Goal: Use online tool/utility: Utilize a website feature to perform a specific function

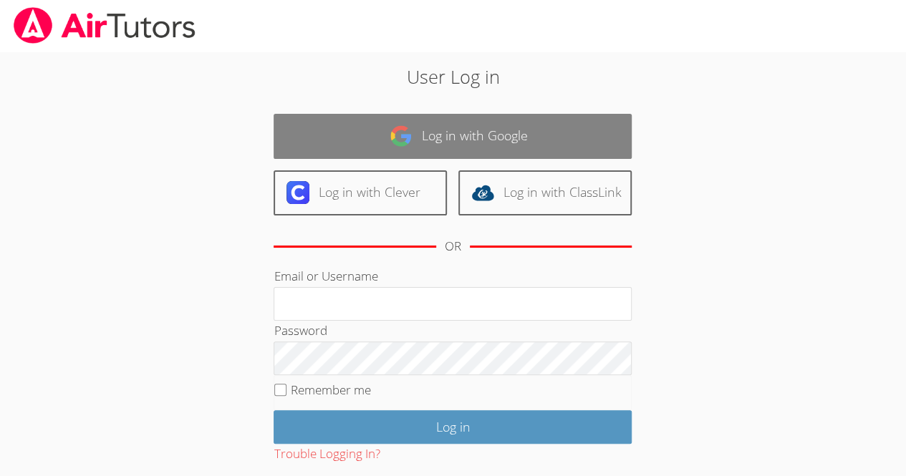
click at [535, 137] on link "Log in with Google" at bounding box center [453, 136] width 358 height 45
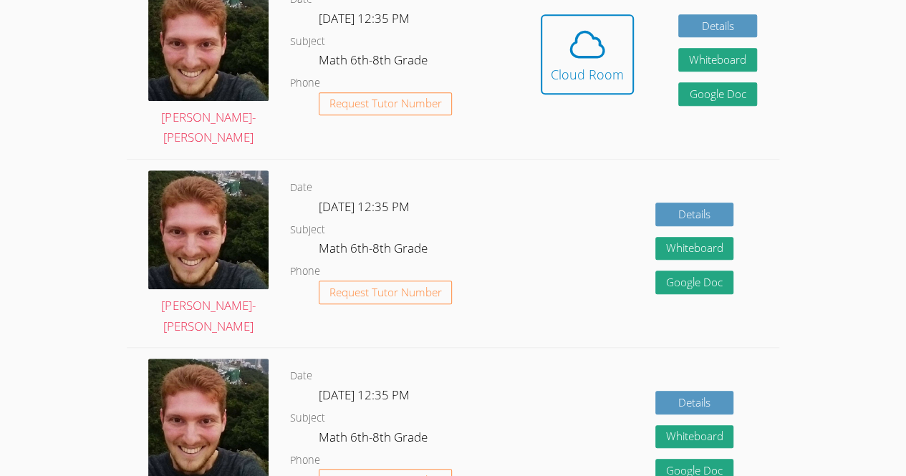
scroll to position [438, 0]
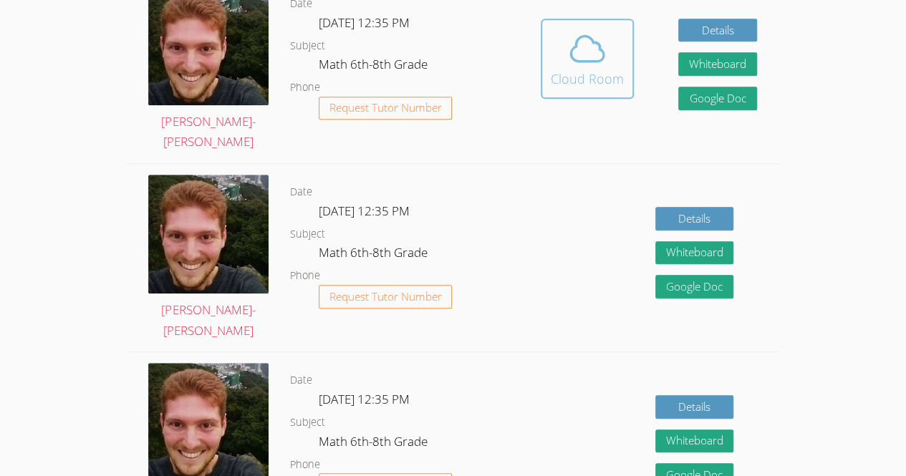
click at [583, 69] on div "Cloud Room" at bounding box center [587, 79] width 73 height 20
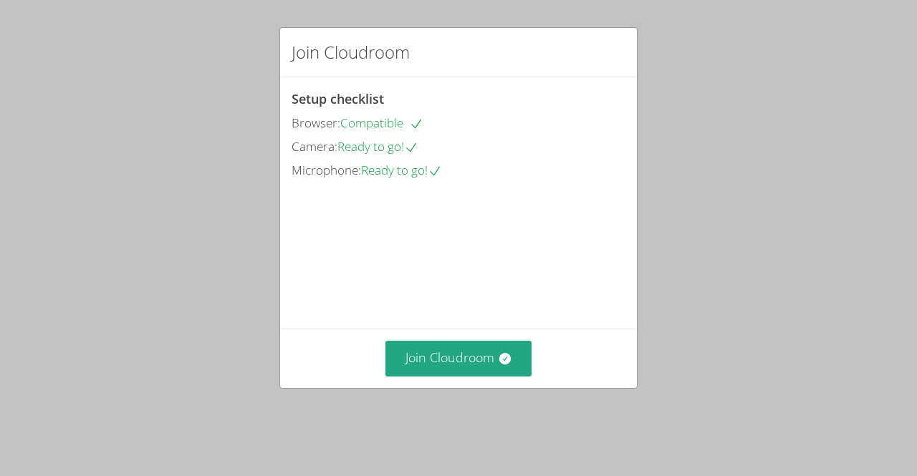
click at [911, 69] on div "Join Cloudroom Setup checklist Browser: Compatible Camera: Ready to go! Microph…" at bounding box center [458, 238] width 917 height 476
click at [911, 73] on div "Join Cloudroom Setup checklist Browser: Compatible Camera: Ready to go! Microph…" at bounding box center [458, 238] width 917 height 476
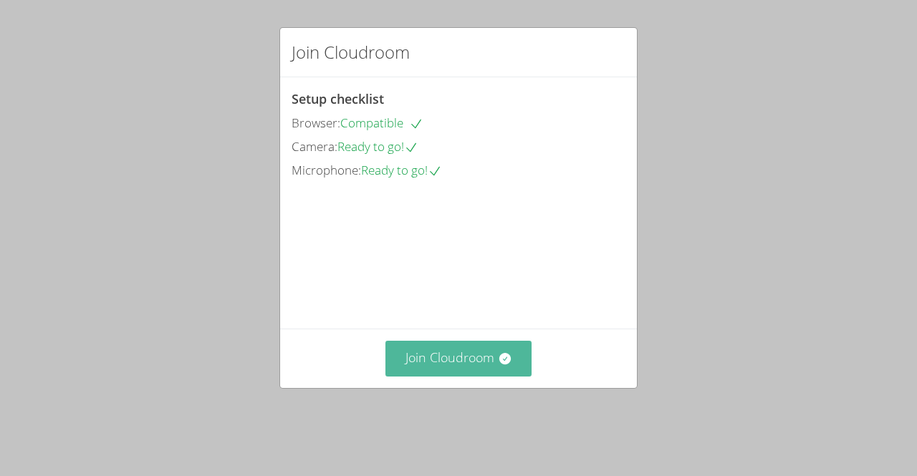
click at [499, 376] on button "Join Cloudroom" at bounding box center [458, 358] width 147 height 35
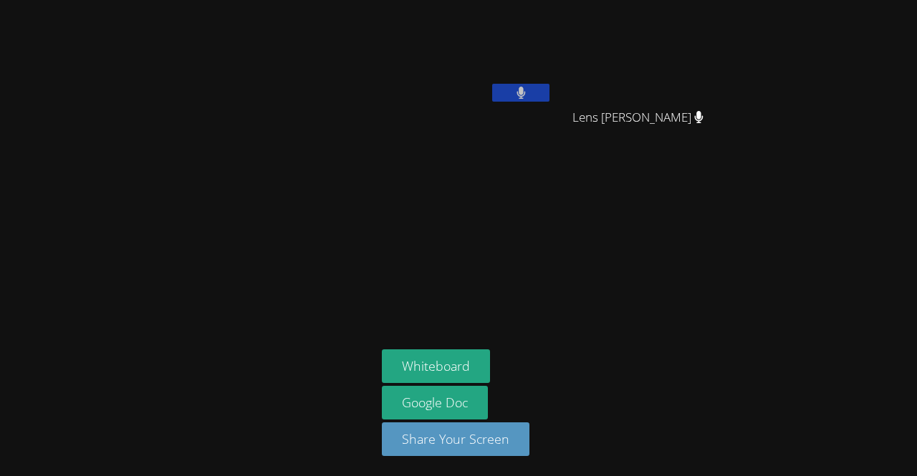
click at [524, 87] on icon at bounding box center [520, 93] width 9 height 12
click at [914, 198] on div "Alexya Reis Silva Lens Francois Lens Francois Whiteboard Google Doc Share Your …" at bounding box center [458, 238] width 917 height 476
click at [912, 375] on div "Alexya Reis Silva Lens Francois Lens Francois Whiteboard Google Doc Share Your …" at bounding box center [458, 238] width 917 height 476
click at [914, 381] on div "Alexya Reis Silva Lens Francois Lens Francois Whiteboard Google Doc Share Your …" at bounding box center [458, 238] width 917 height 476
click at [523, 87] on icon at bounding box center [520, 93] width 15 height 12
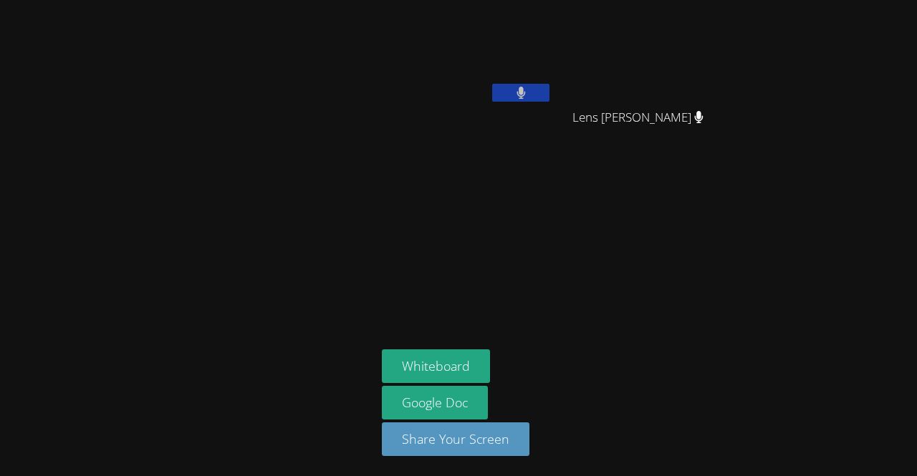
click at [549, 101] on video at bounding box center [467, 54] width 170 height 96
click at [521, 90] on icon at bounding box center [520, 93] width 9 height 12
click at [454, 351] on button "Whiteboard" at bounding box center [436, 366] width 108 height 34
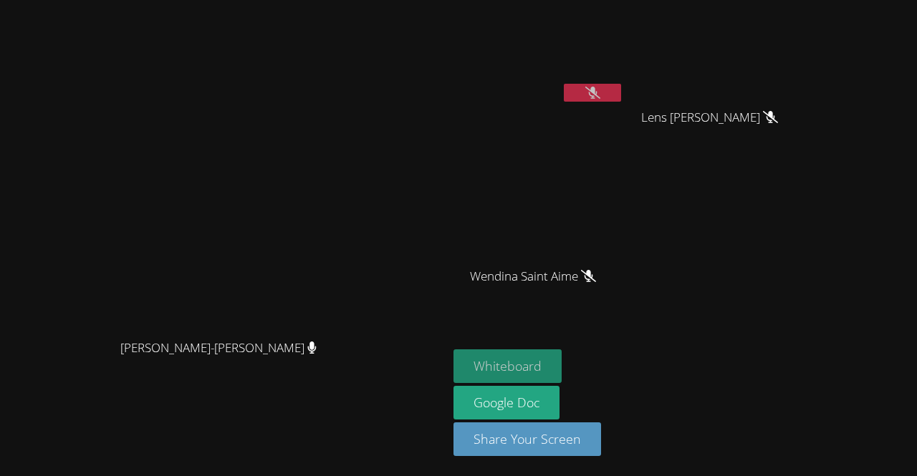
click at [561, 370] on button "Whiteboard" at bounding box center [507, 366] width 108 height 34
